Goal: Communication & Community: Connect with others

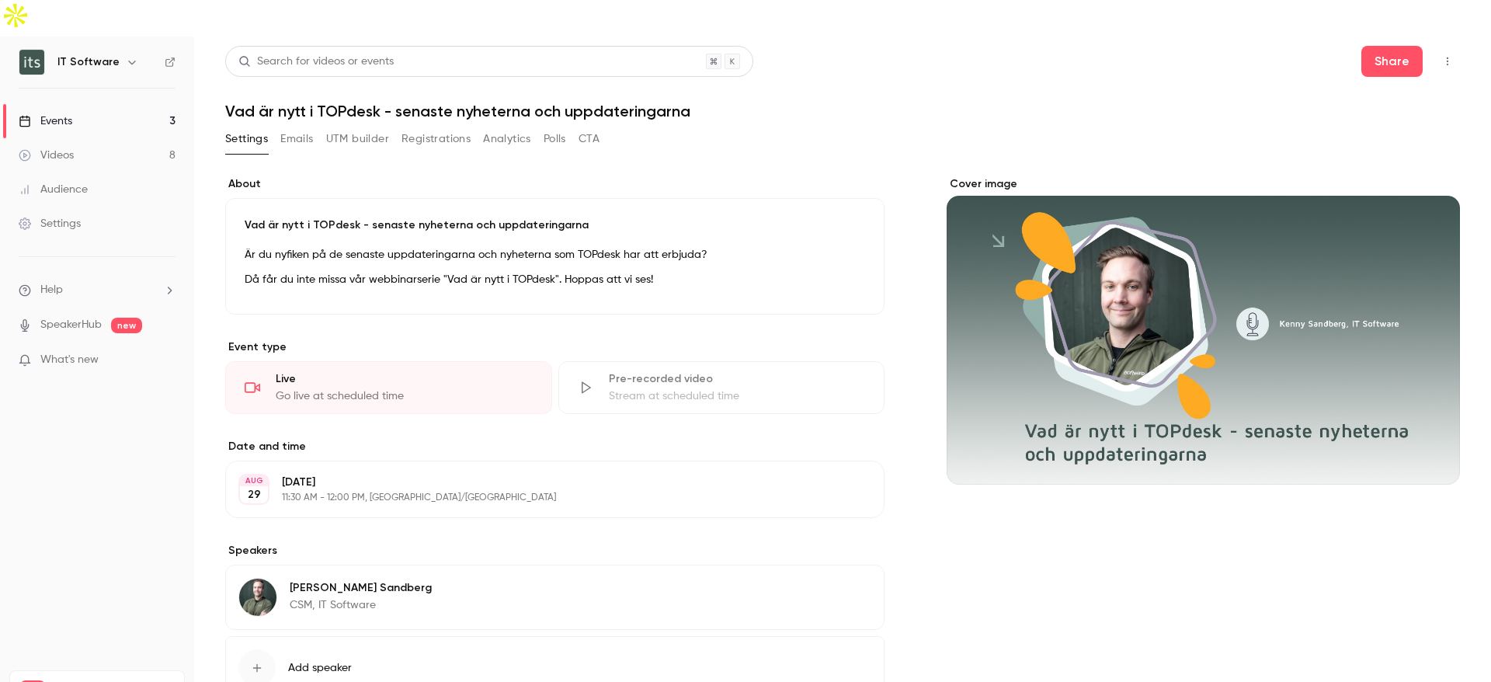
click at [1442, 56] on icon "button" at bounding box center [1448, 61] width 12 height 11
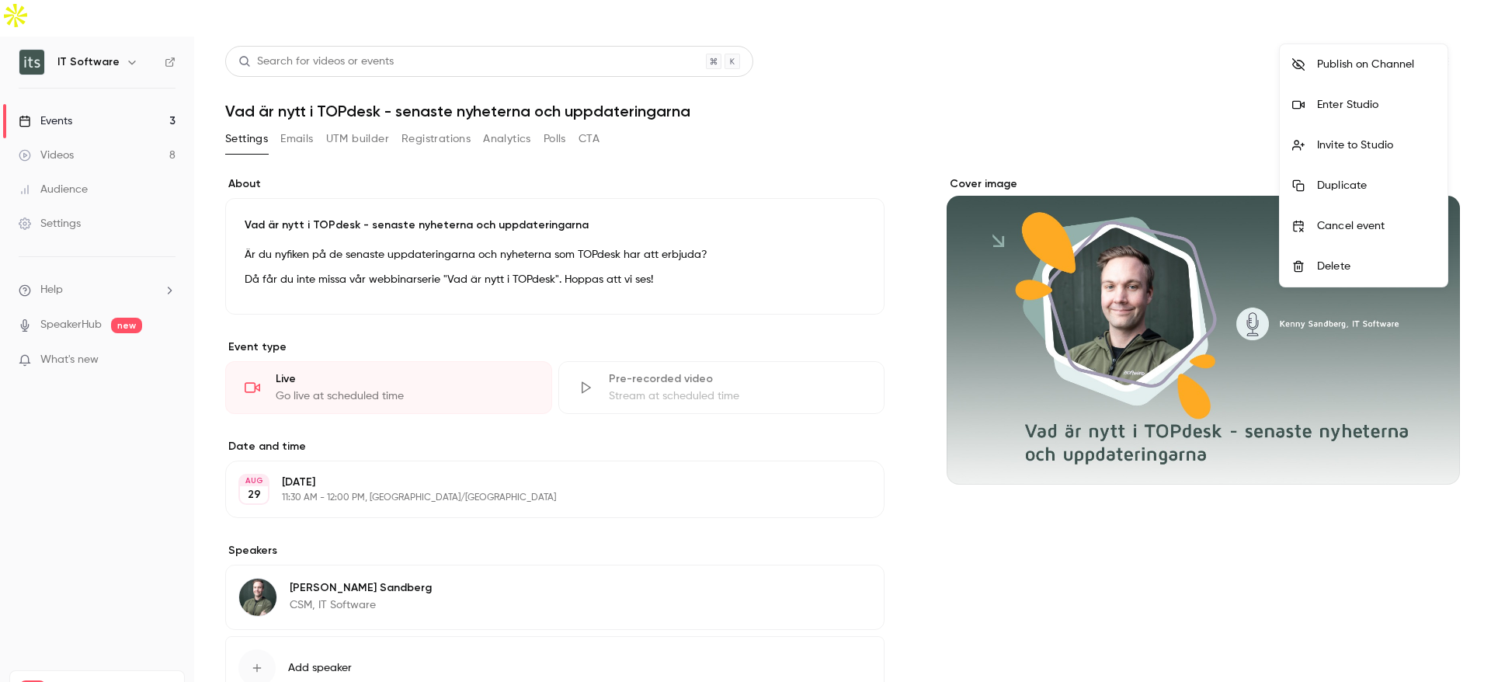
click at [1337, 100] on div "Enter Studio" at bounding box center [1376, 105] width 118 height 16
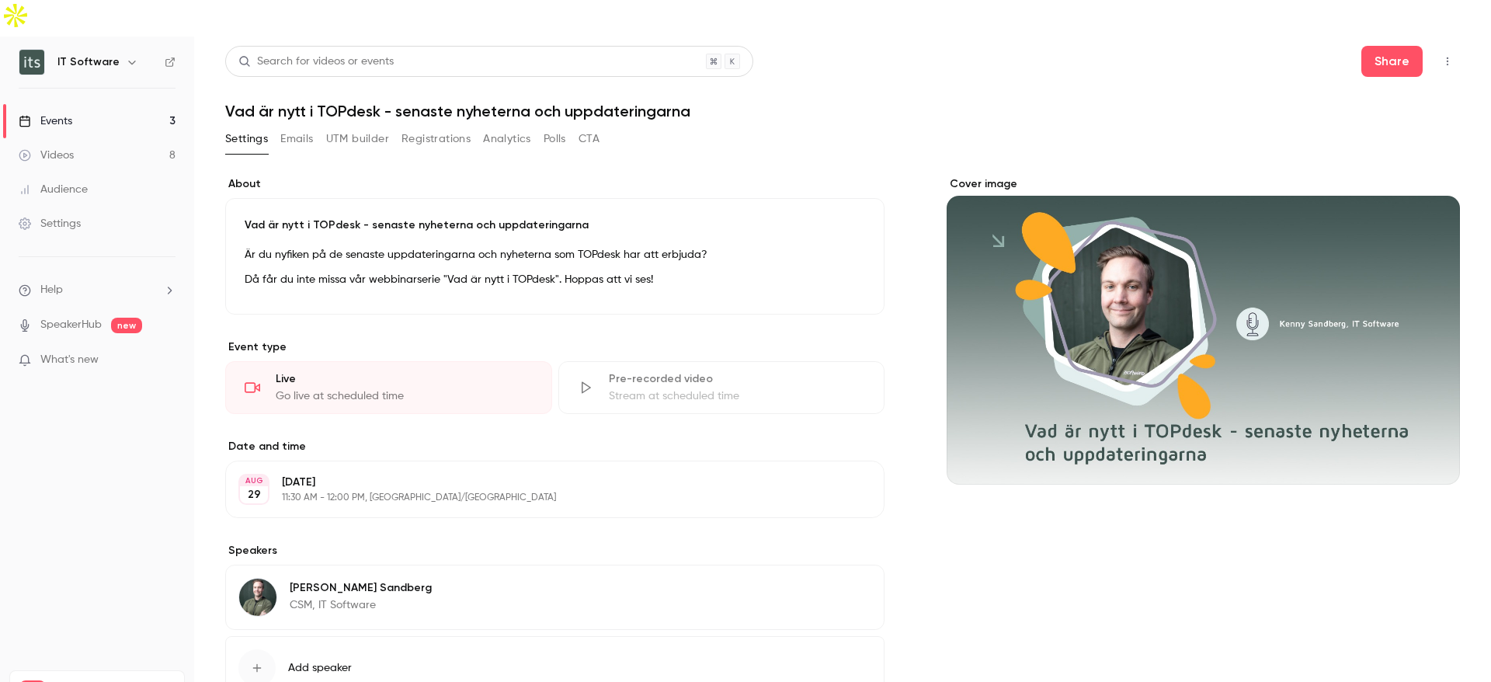
click at [1435, 49] on button "button" at bounding box center [1447, 61] width 25 height 25
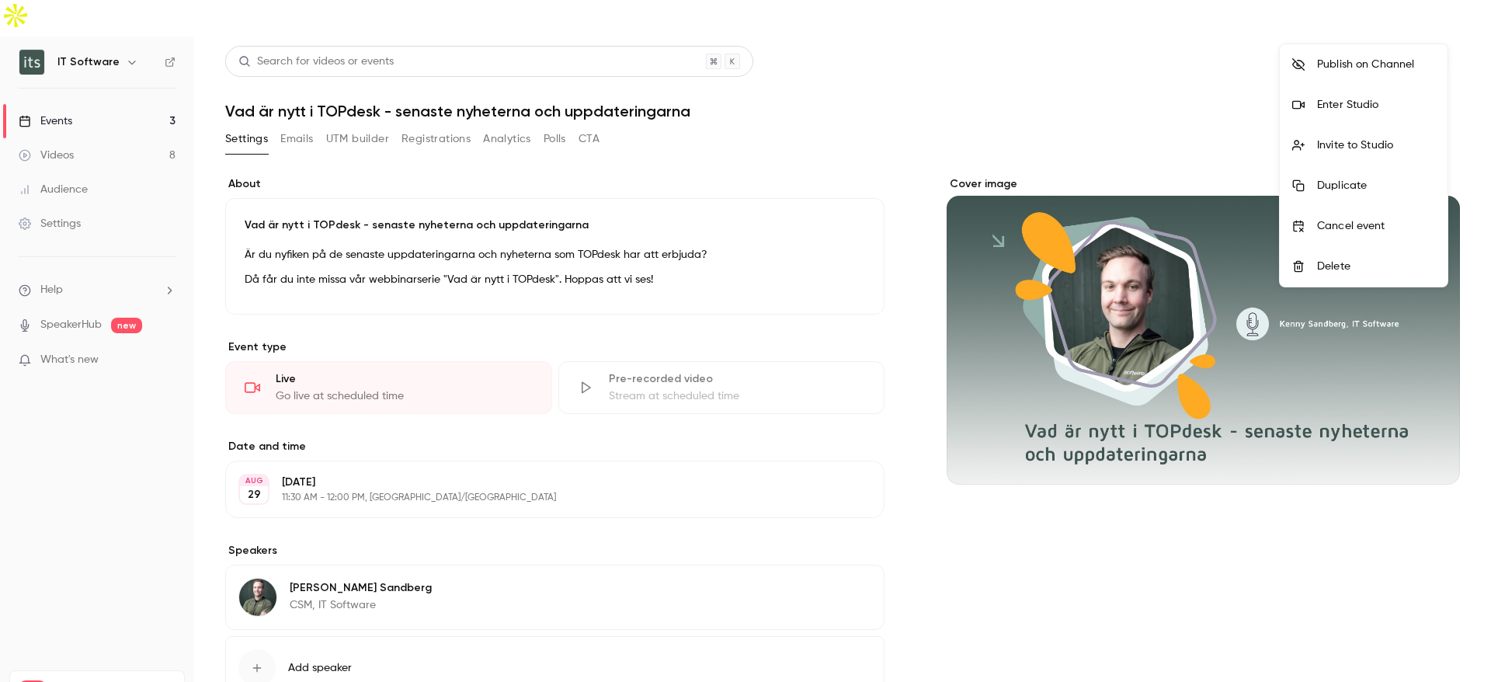
click at [1334, 110] on div "Enter Studio" at bounding box center [1376, 105] width 118 height 16
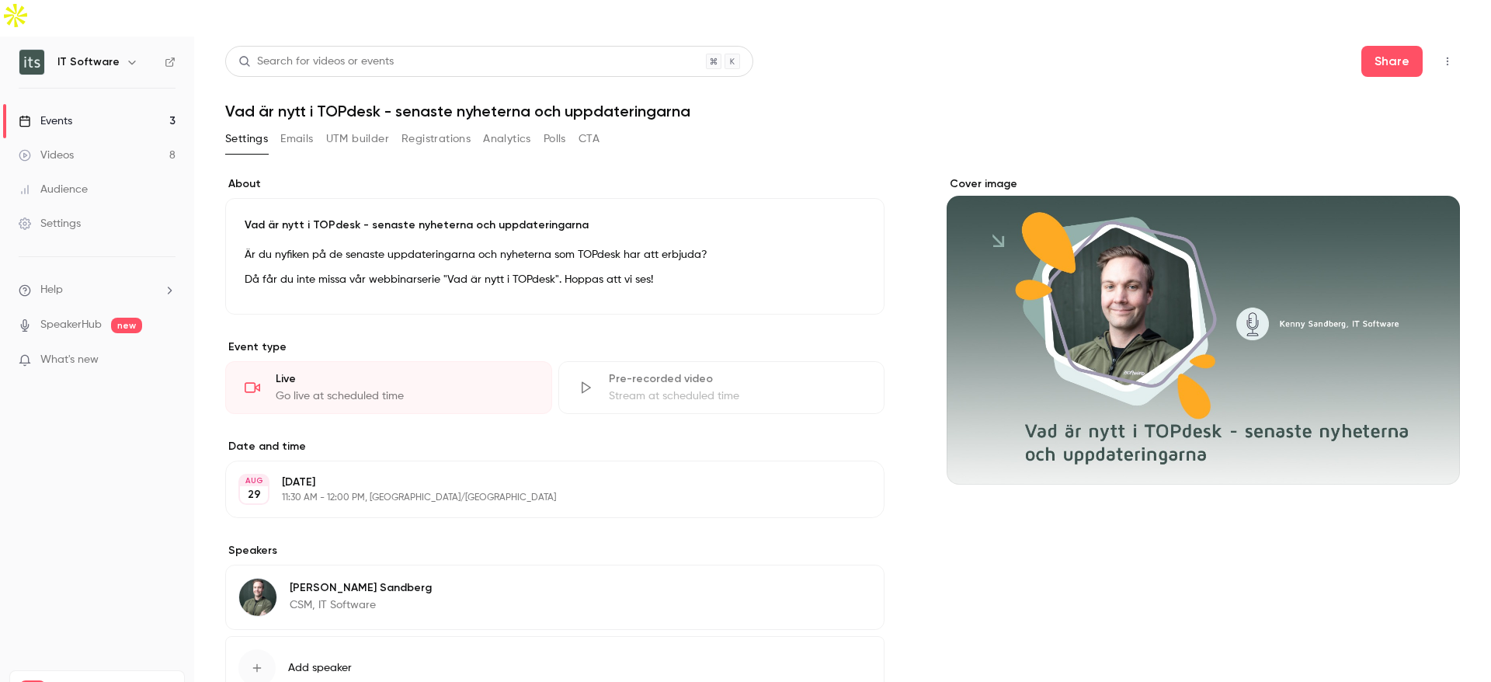
click at [1442, 56] on icon "button" at bounding box center [1448, 61] width 12 height 11
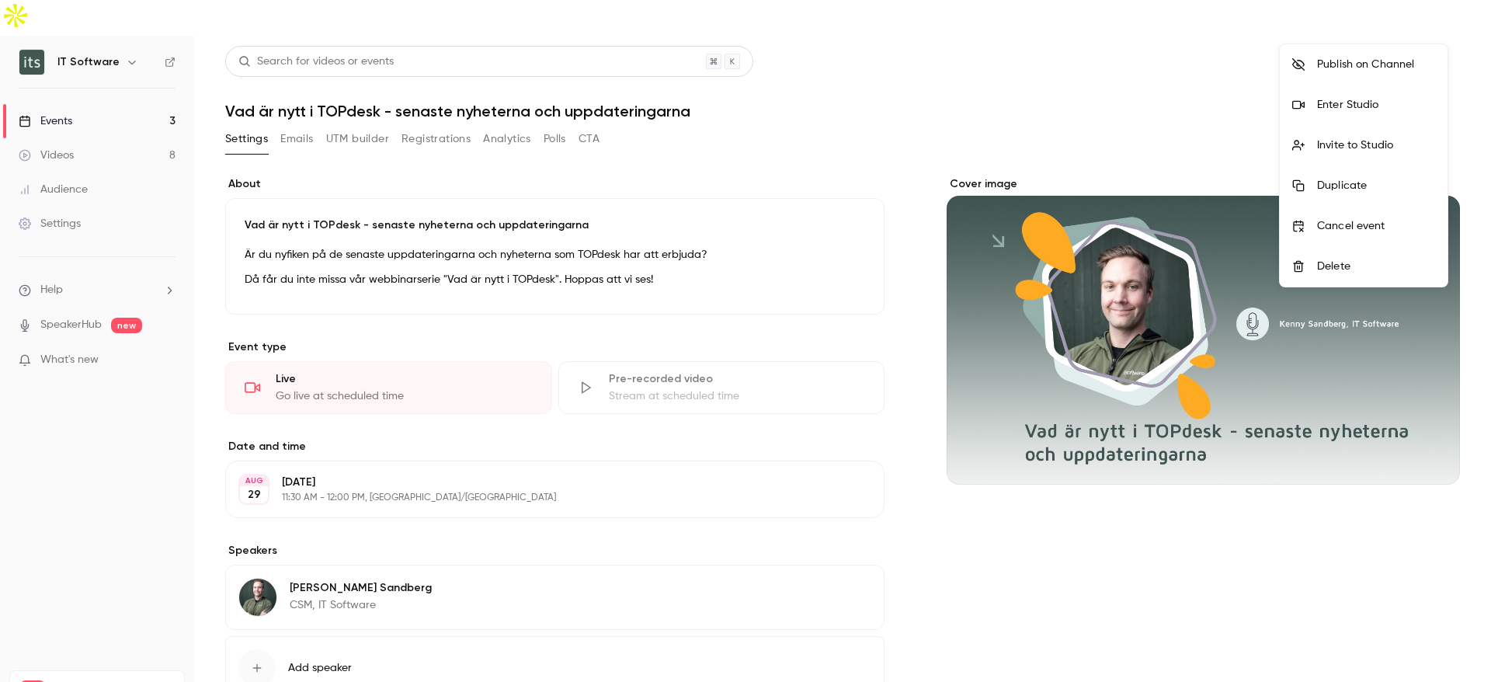
click at [1342, 141] on div "Invite to Studio" at bounding box center [1376, 145] width 118 height 16
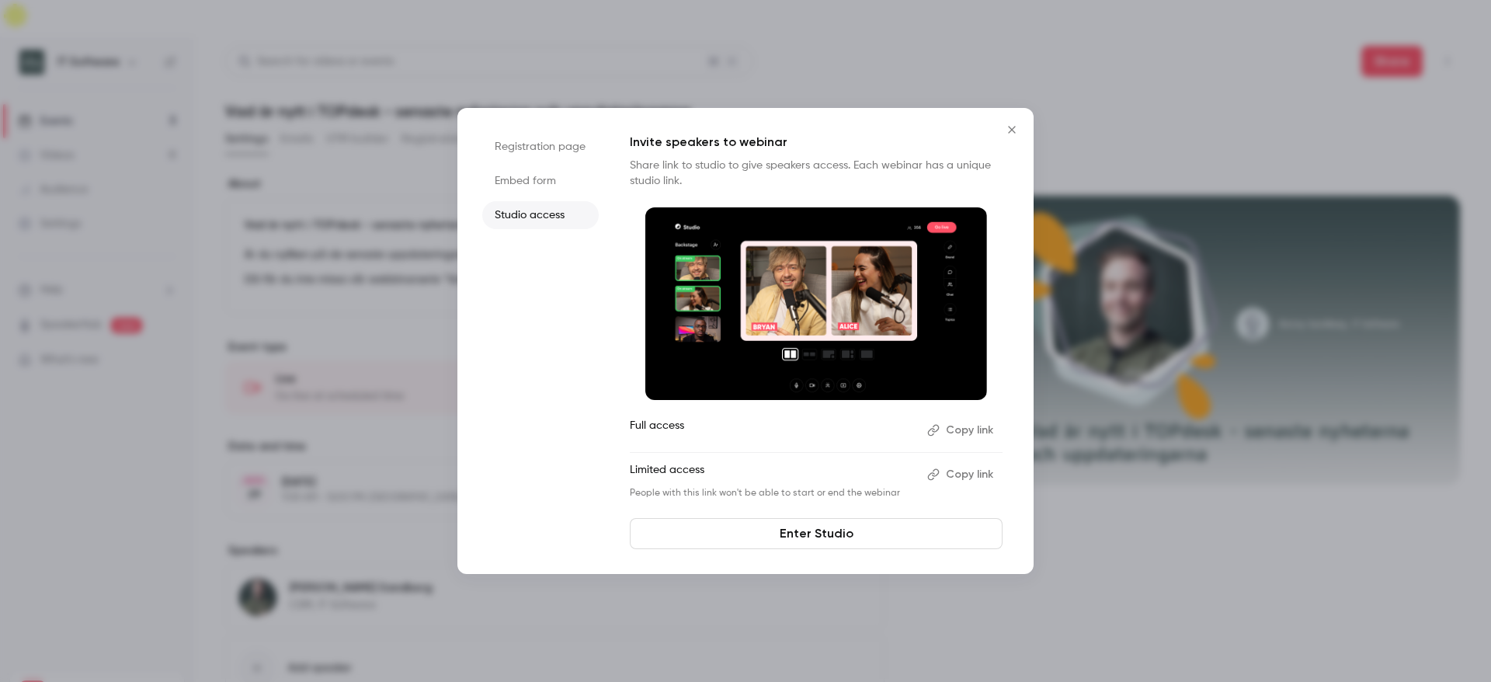
click at [559, 141] on li "Registration page" at bounding box center [540, 147] width 117 height 28
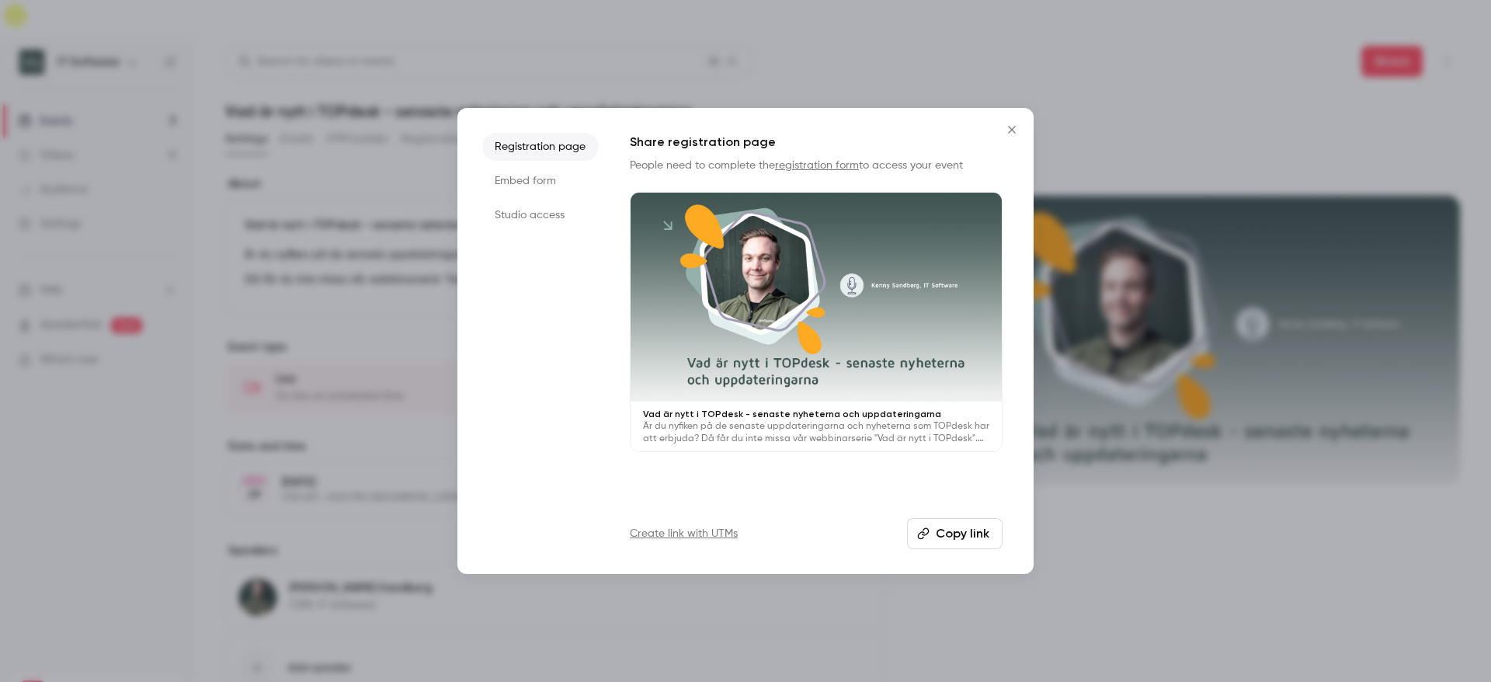
click at [536, 177] on li "Embed form" at bounding box center [540, 181] width 117 height 28
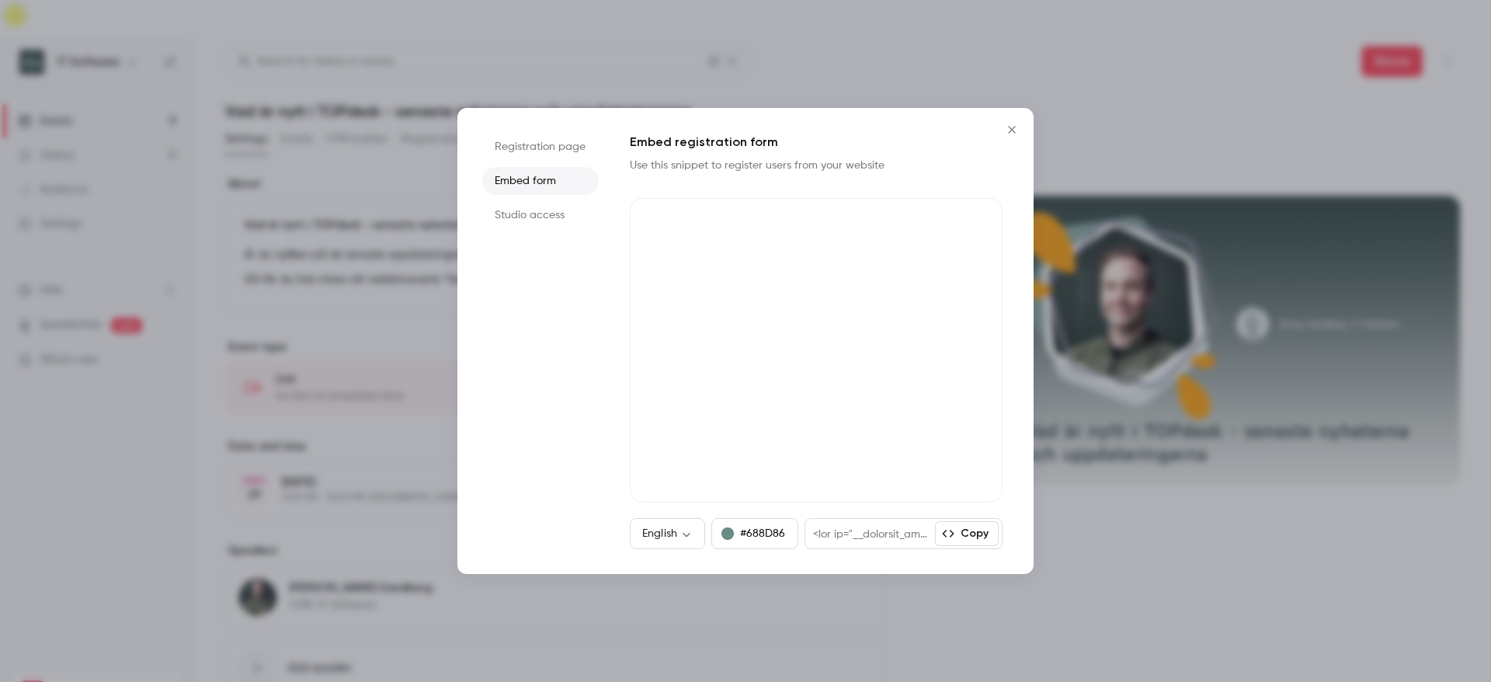
click at [530, 141] on li "Registration page" at bounding box center [540, 147] width 117 height 28
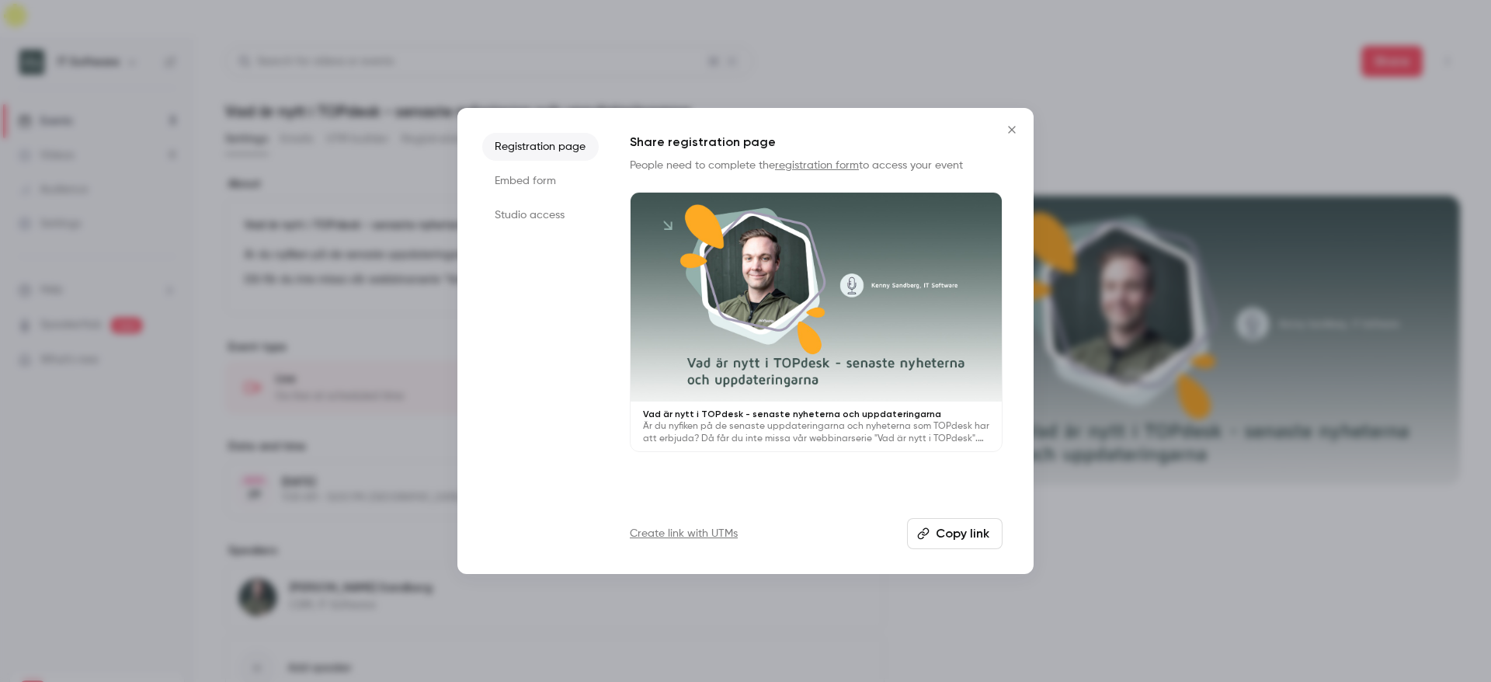
click at [521, 211] on li "Studio access" at bounding box center [540, 215] width 117 height 28
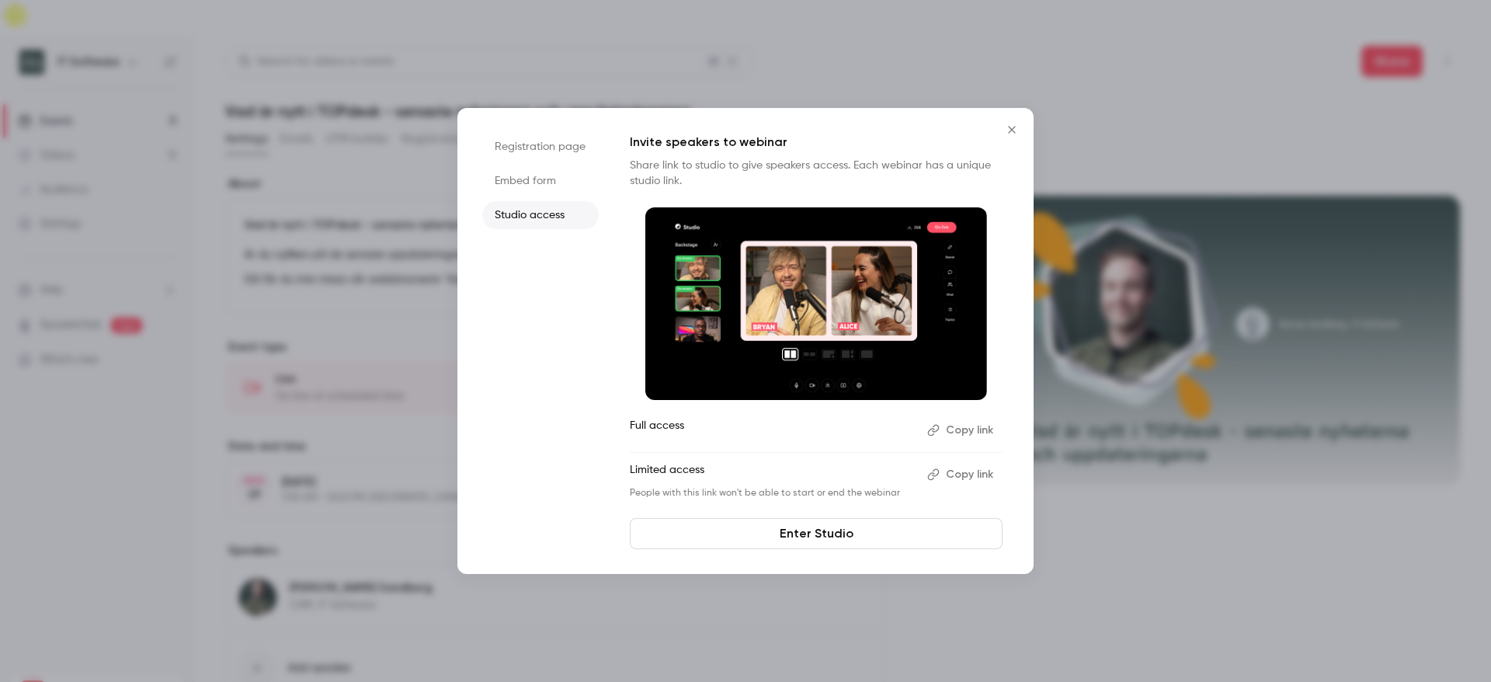
click at [515, 181] on li "Embed form" at bounding box center [540, 181] width 117 height 28
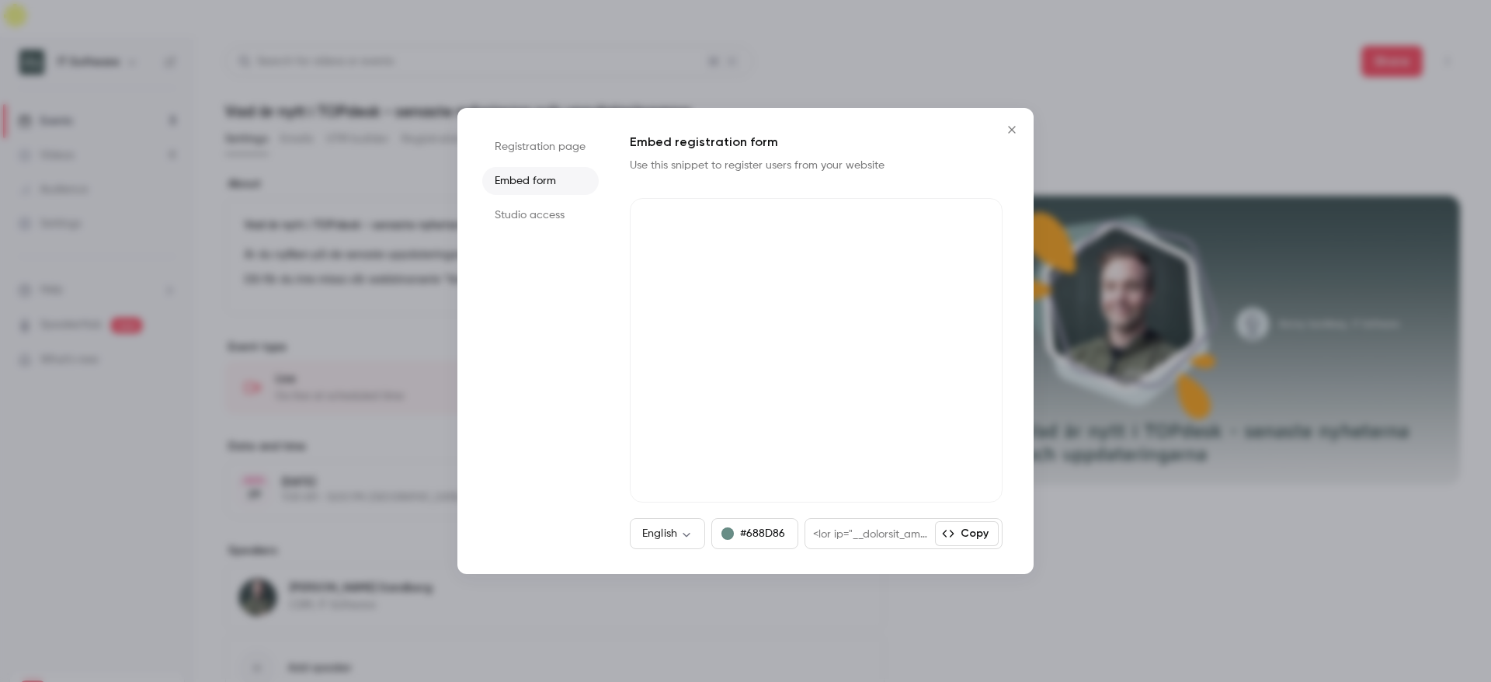
click at [531, 140] on li "Registration page" at bounding box center [540, 147] width 117 height 28
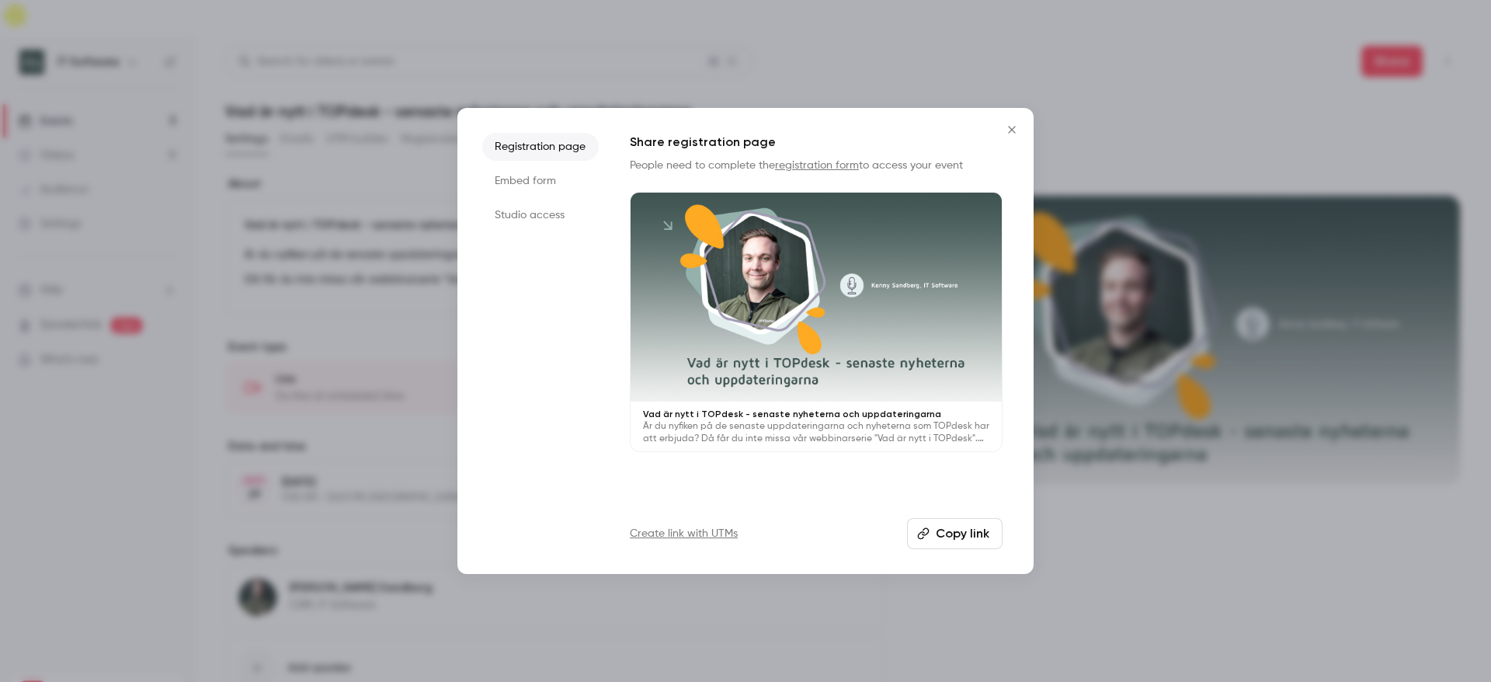
click at [941, 531] on button "Copy link" at bounding box center [955, 533] width 96 height 31
click at [1021, 135] on icon "Close" at bounding box center [1012, 130] width 19 height 12
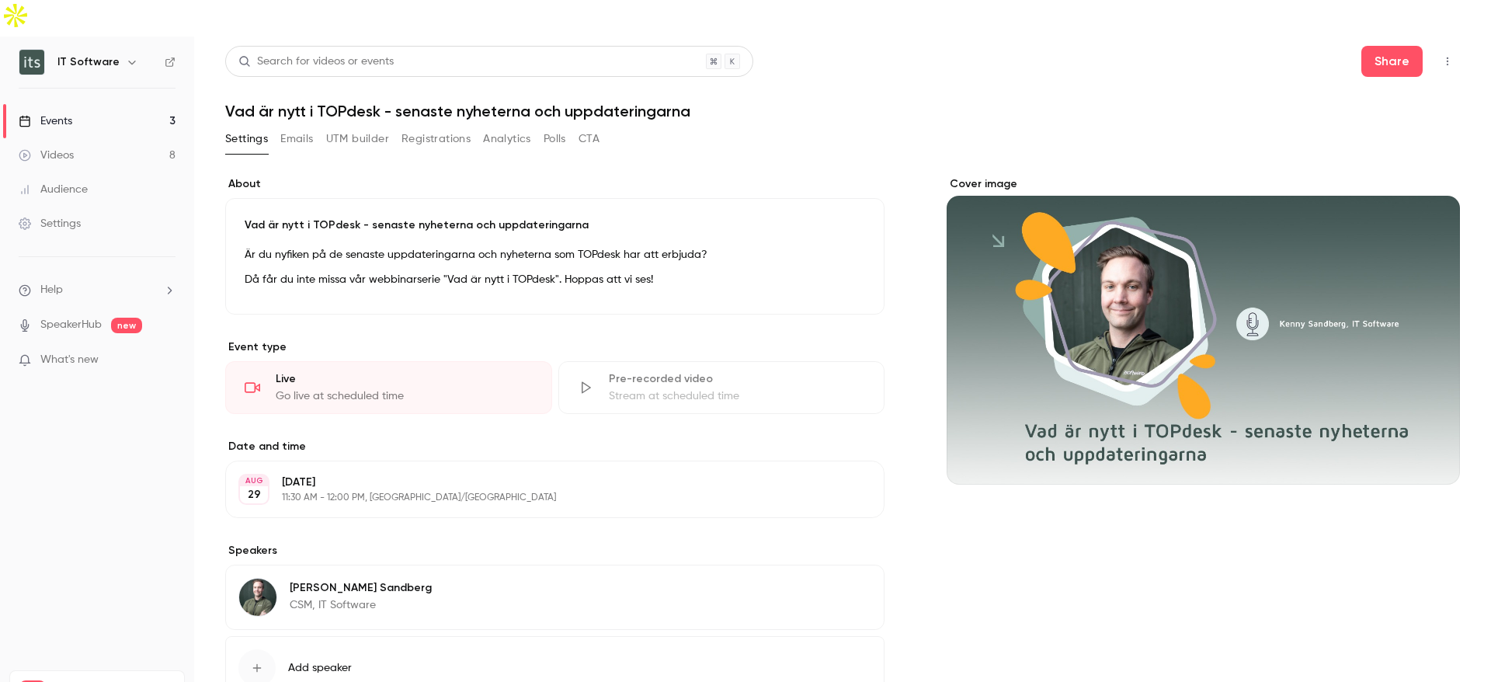
click at [1442, 56] on icon "button" at bounding box center [1448, 61] width 12 height 11
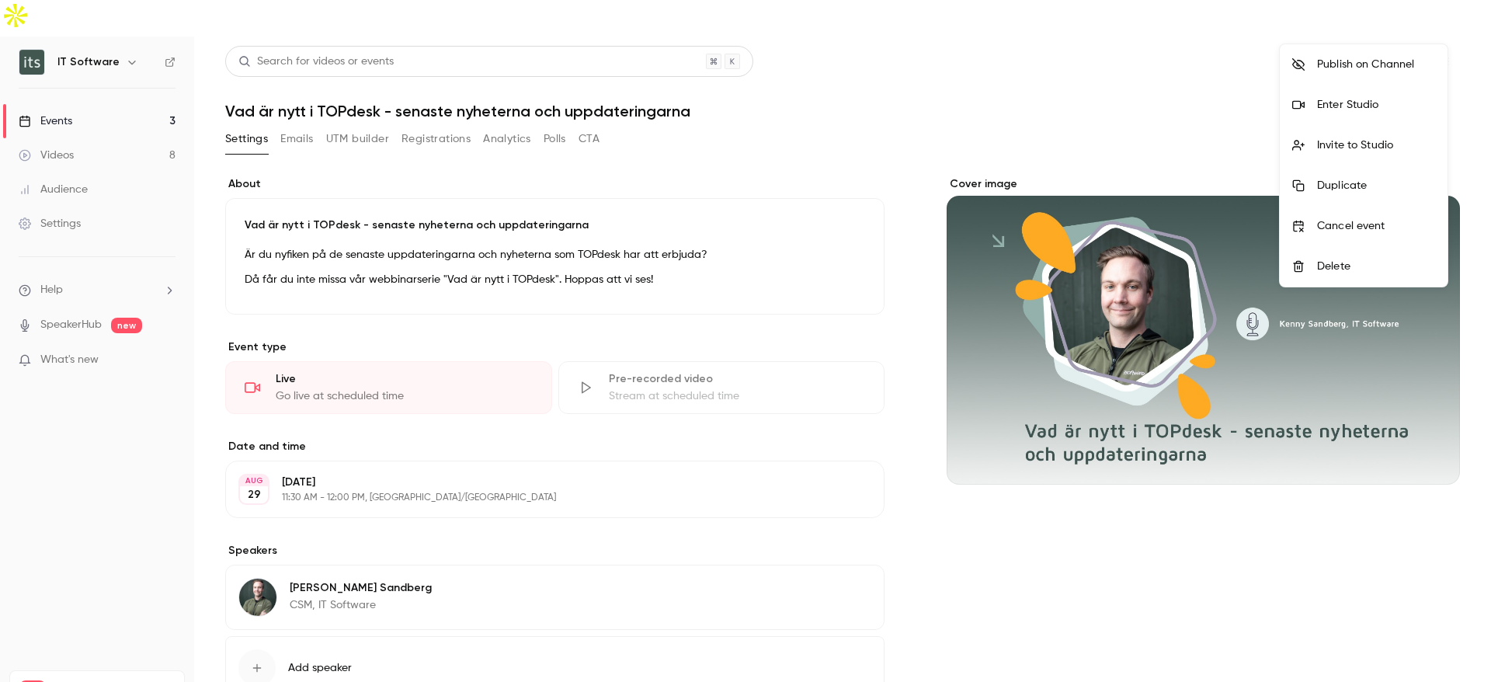
click at [1375, 136] on li "Invite to Studio" at bounding box center [1364, 145] width 168 height 40
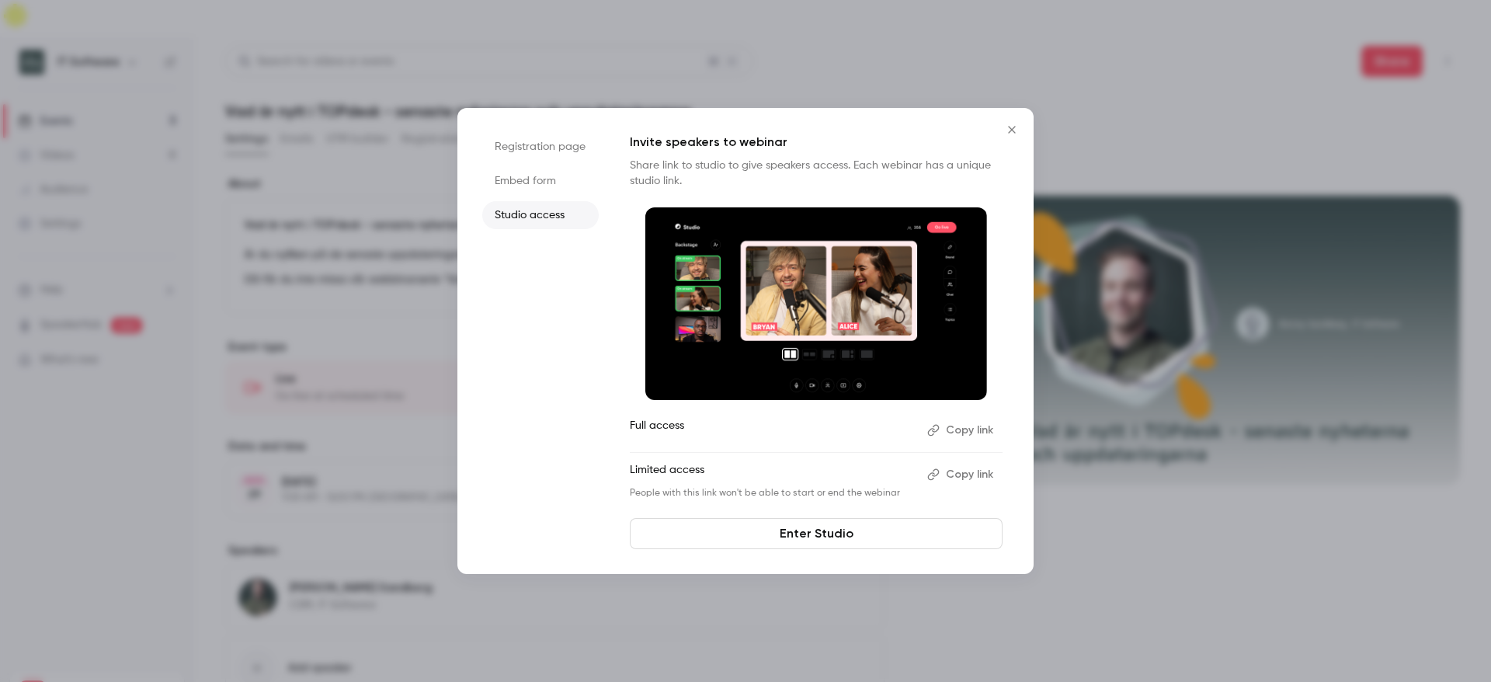
click at [531, 173] on li "Embed form" at bounding box center [540, 181] width 117 height 28
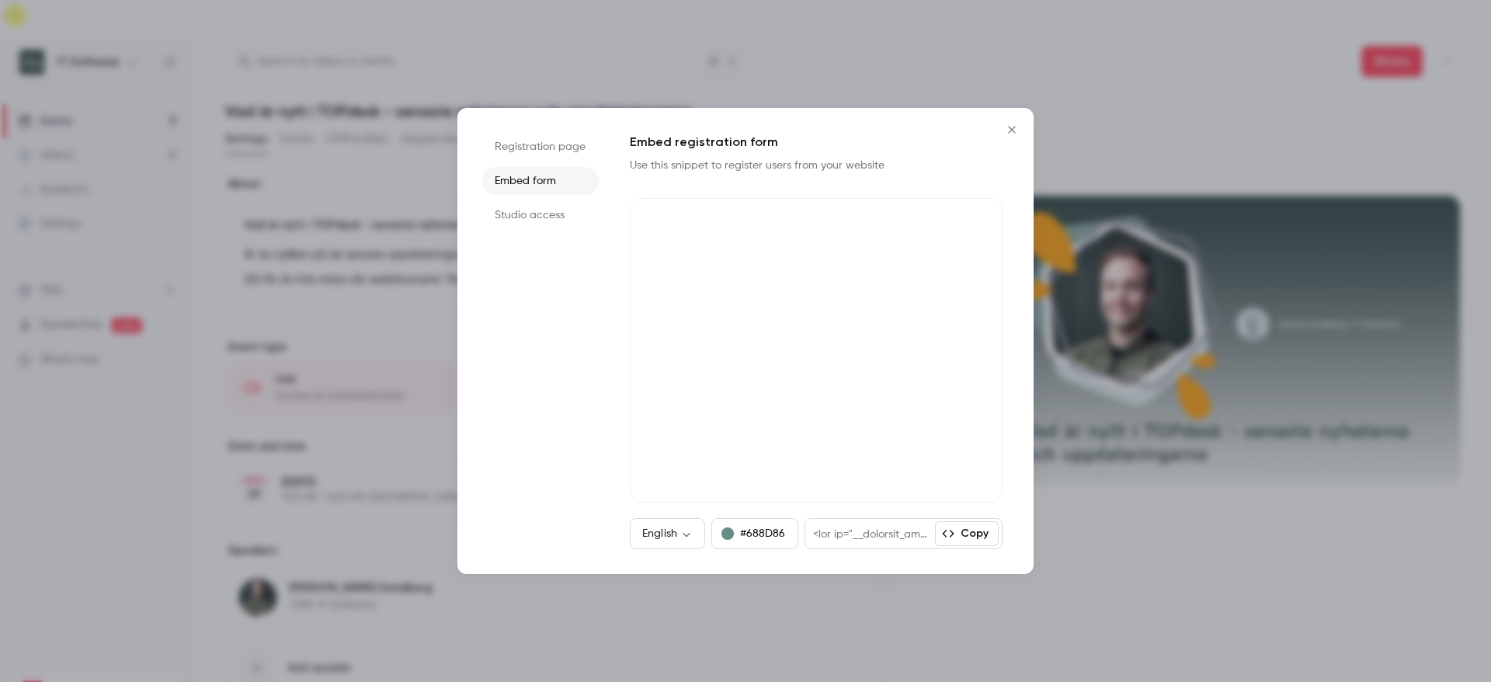
click at [547, 144] on li "Registration page" at bounding box center [540, 147] width 117 height 28
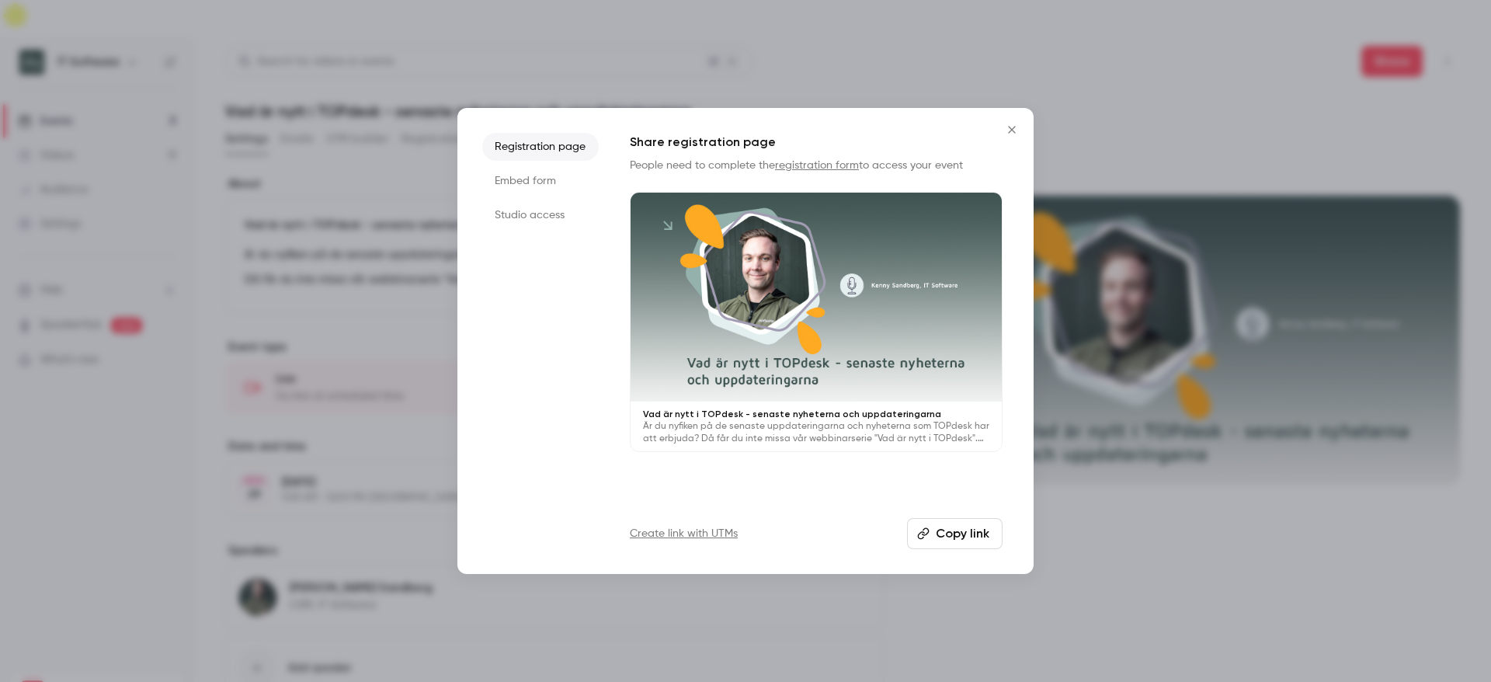
click at [953, 534] on button "Copy link" at bounding box center [955, 533] width 96 height 31
click at [1017, 133] on icon "Close" at bounding box center [1012, 130] width 19 height 12
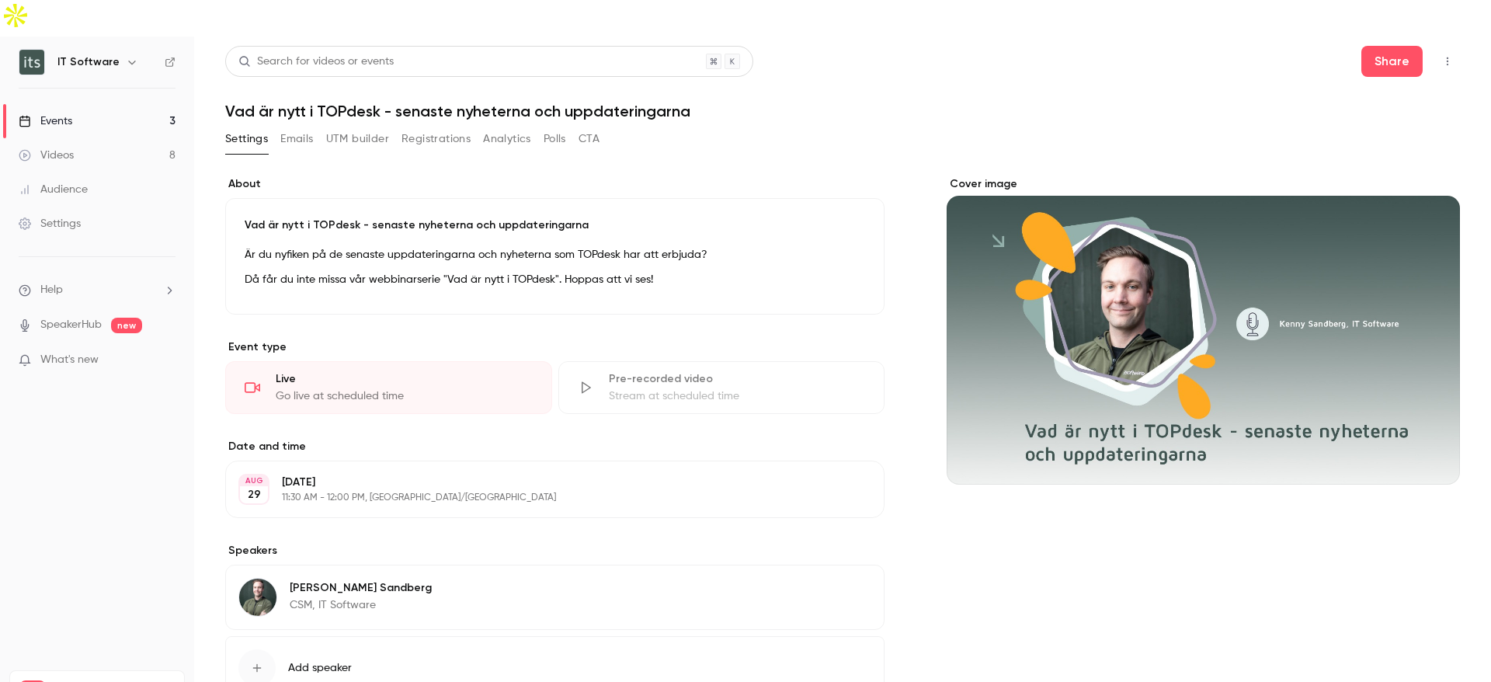
click at [1442, 56] on icon "button" at bounding box center [1448, 61] width 12 height 11
